Goal: Check status: Check status

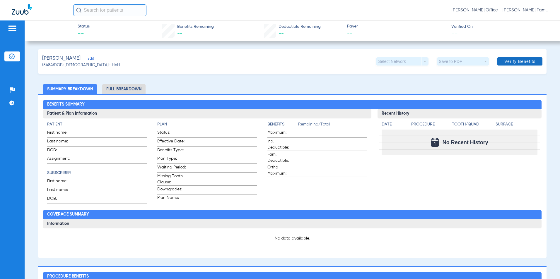
click at [504, 62] on span "Verify Benefits" at bounding box center [519, 61] width 31 height 5
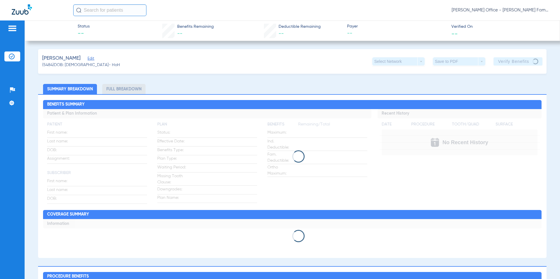
click at [417, 62] on div "Select Network arrow_drop_down" at bounding box center [398, 61] width 52 height 8
click at [326, 69] on div "Middleton, Alyssa Edit (5484) DOB: 03/25/1975 - HoH Select Network arrow_drop_d…" at bounding box center [292, 61] width 508 height 25
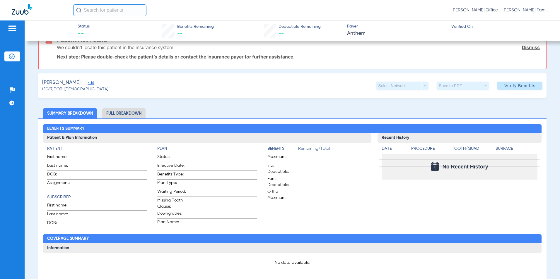
scroll to position [29, 0]
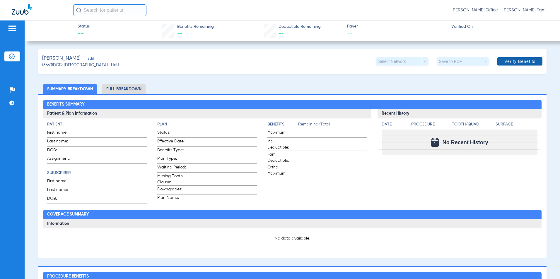
click at [506, 62] on span "Verify Benefits" at bounding box center [519, 61] width 31 height 5
